Goal: Task Accomplishment & Management: Use online tool/utility

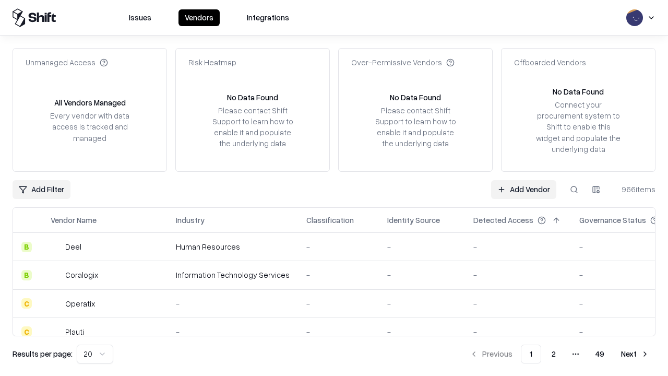
click at [524, 189] on link "Add Vendor" at bounding box center [523, 189] width 65 height 19
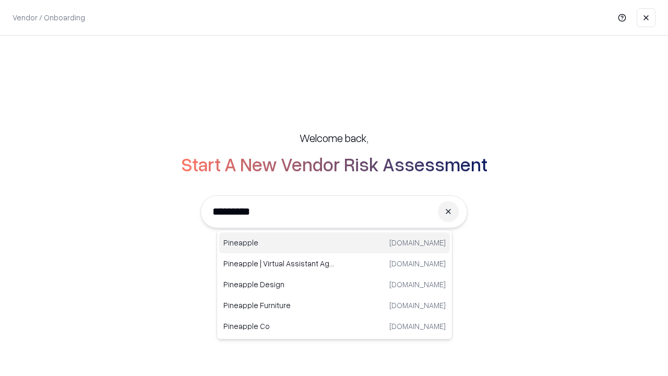
click at [335, 243] on div "Pineapple [DOMAIN_NAME]" at bounding box center [334, 242] width 231 height 21
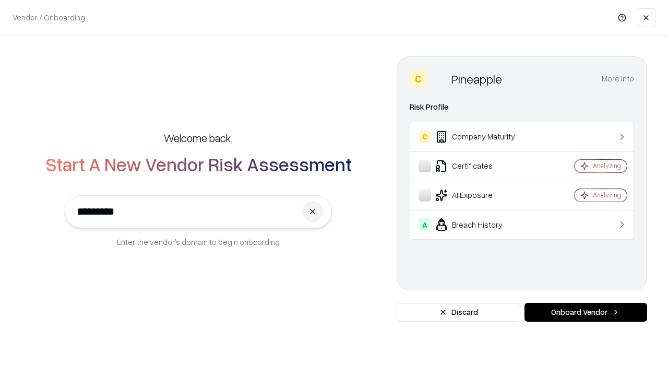
type input "*********"
click at [586, 312] on button "Onboard Vendor" at bounding box center [586, 312] width 123 height 19
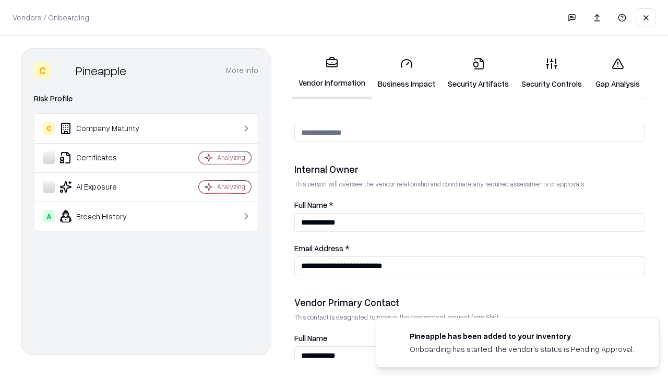
scroll to position [541, 0]
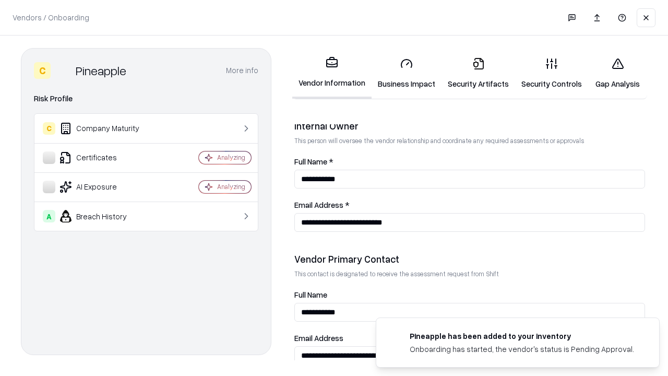
click at [478, 73] on link "Security Artifacts" at bounding box center [479, 73] width 74 height 49
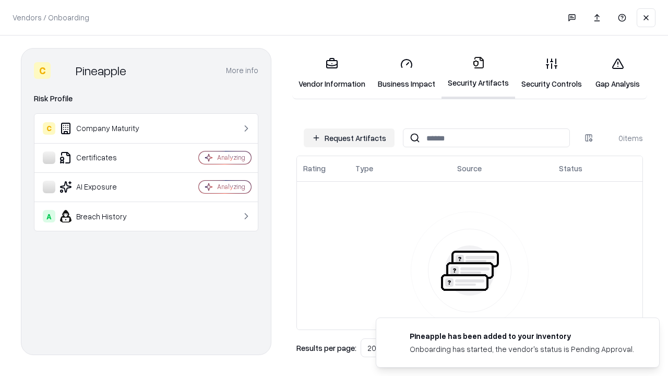
click at [349, 138] on button "Request Artifacts" at bounding box center [349, 137] width 91 height 19
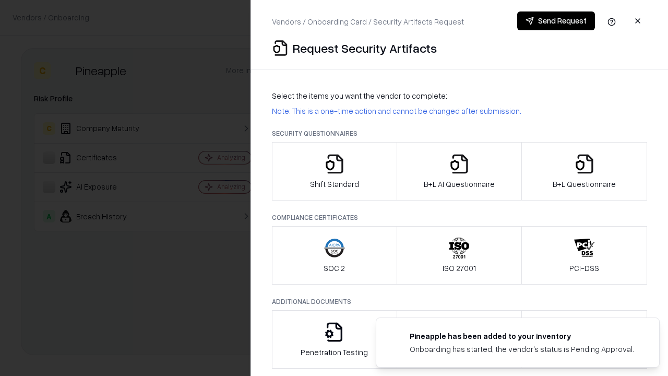
click at [584, 171] on icon "button" at bounding box center [584, 164] width 21 height 21
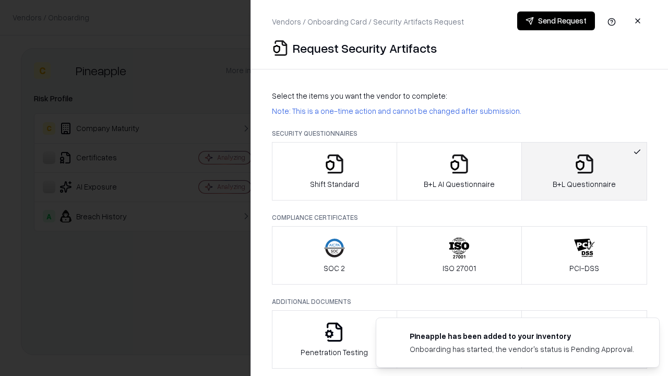
click at [459, 171] on icon "button" at bounding box center [459, 164] width 21 height 21
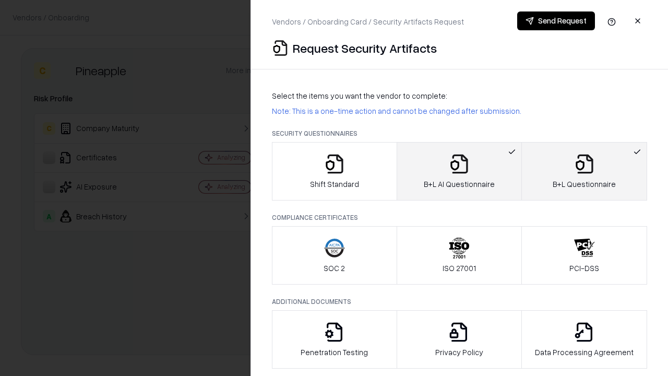
click at [556, 21] on button "Send Request" at bounding box center [556, 20] width 78 height 19
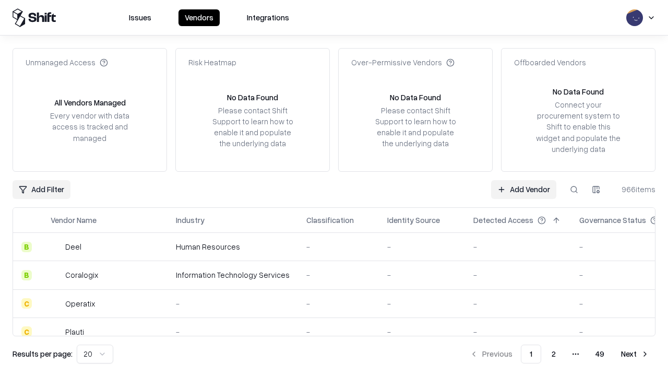
click at [524, 189] on link "Add Vendor" at bounding box center [523, 189] width 65 height 19
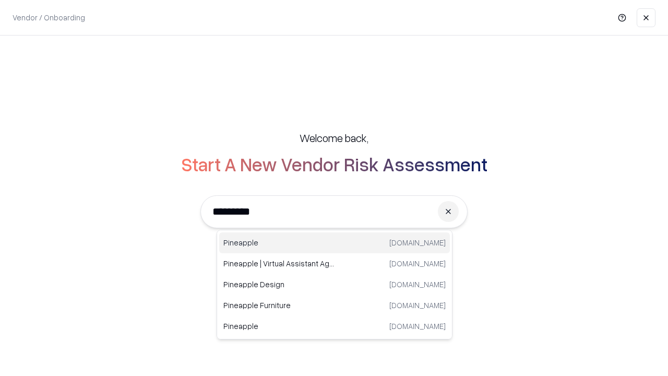
click at [335, 243] on div "Pineapple [DOMAIN_NAME]" at bounding box center [334, 242] width 231 height 21
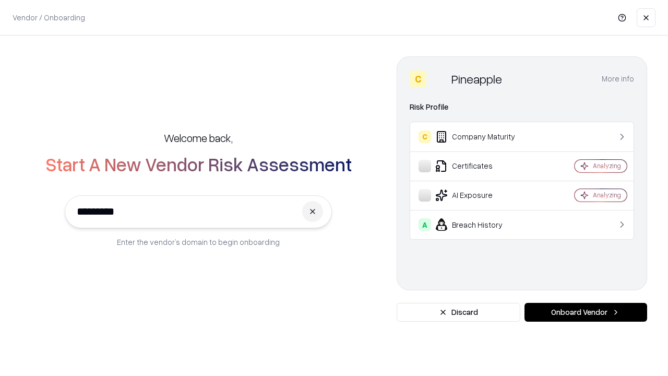
type input "*********"
click at [586, 312] on button "Onboard Vendor" at bounding box center [586, 312] width 123 height 19
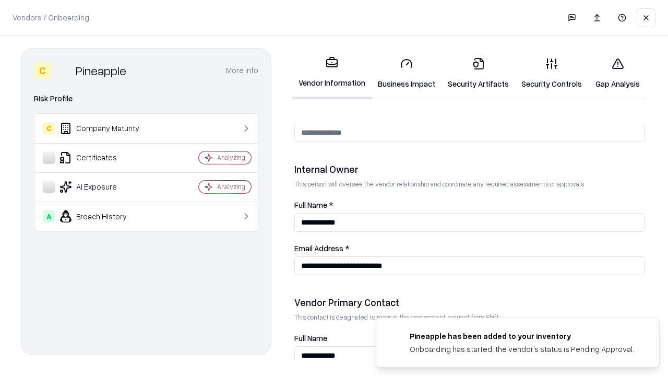
scroll to position [541, 0]
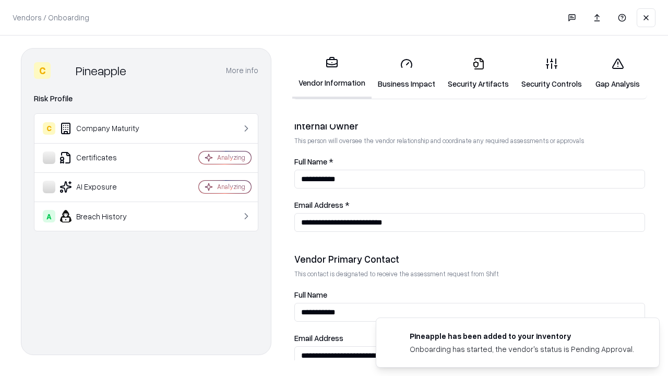
click at [618, 73] on link "Gap Analysis" at bounding box center [617, 73] width 59 height 49
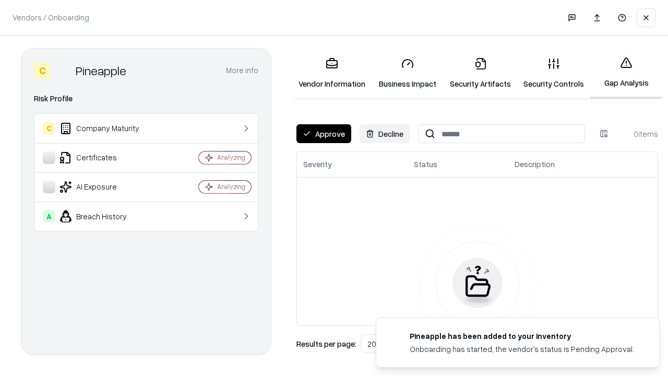
click at [324, 134] on button "Approve" at bounding box center [324, 133] width 55 height 19
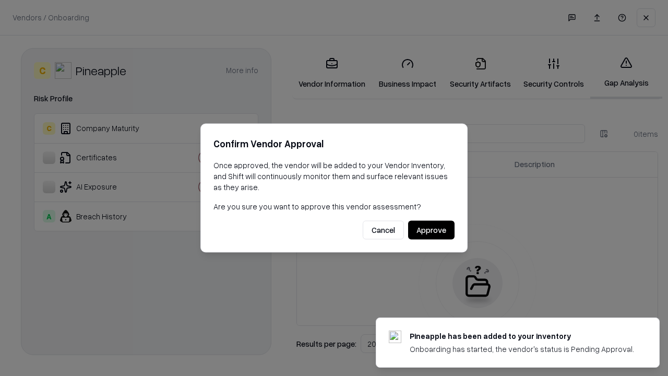
click at [431, 230] on button "Approve" at bounding box center [431, 230] width 46 height 19
